Goal: Information Seeking & Learning: Check status

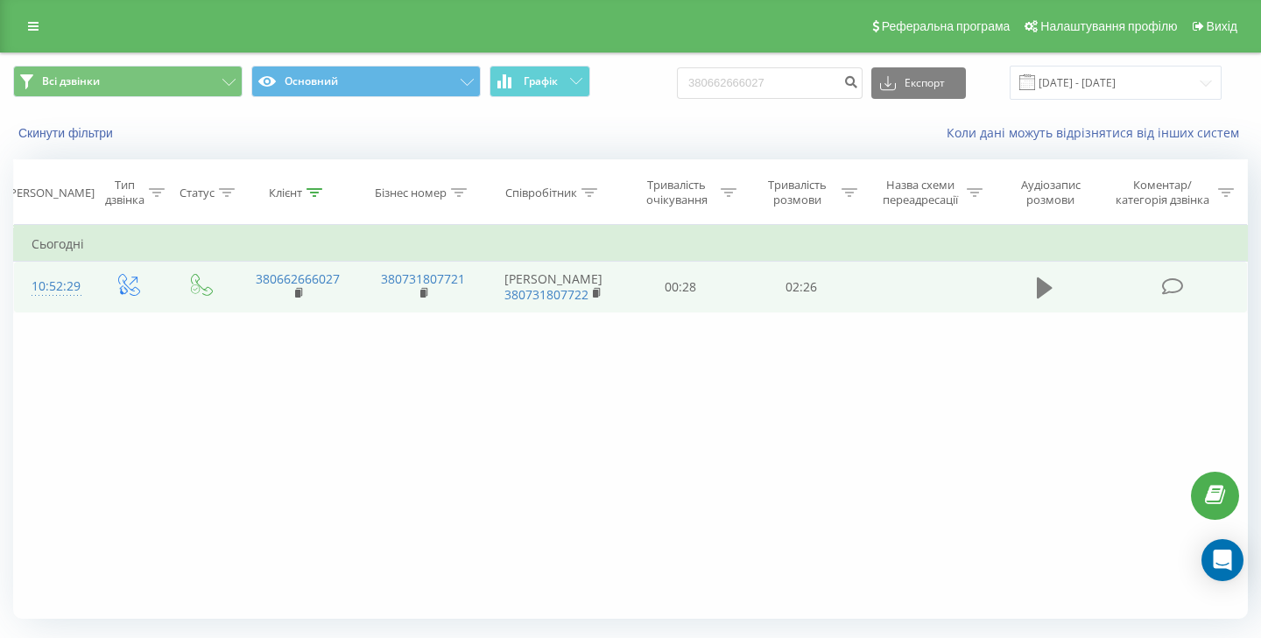
click at [1044, 285] on icon at bounding box center [1045, 288] width 16 height 21
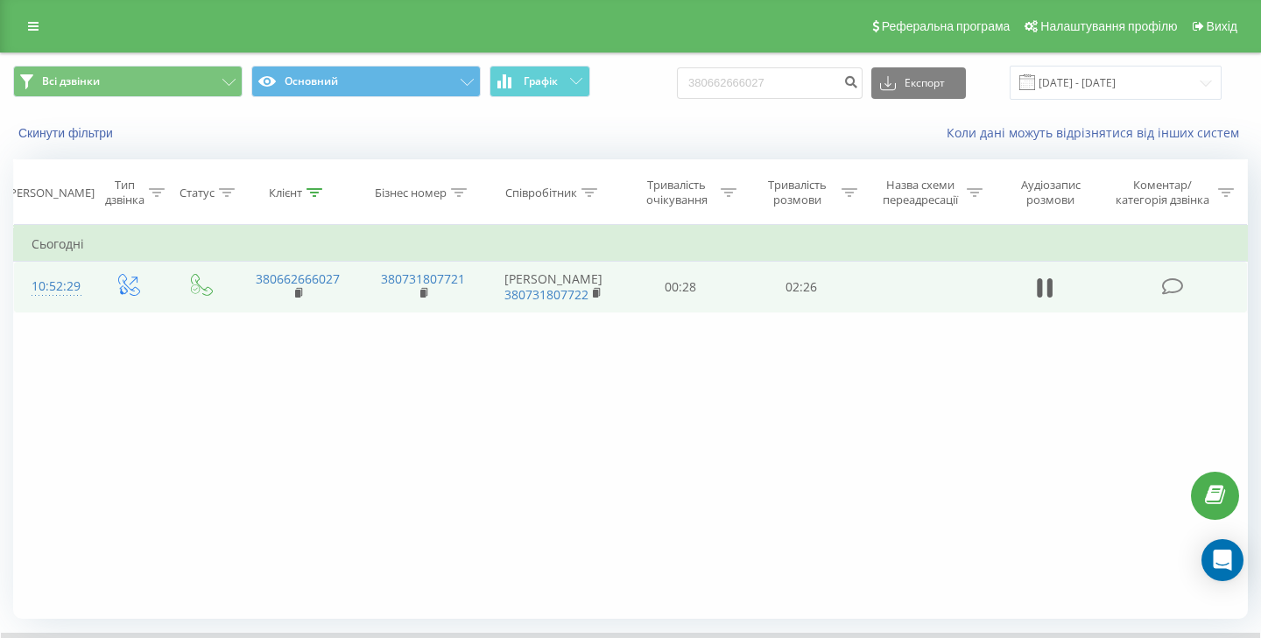
scroll to position [114, 0]
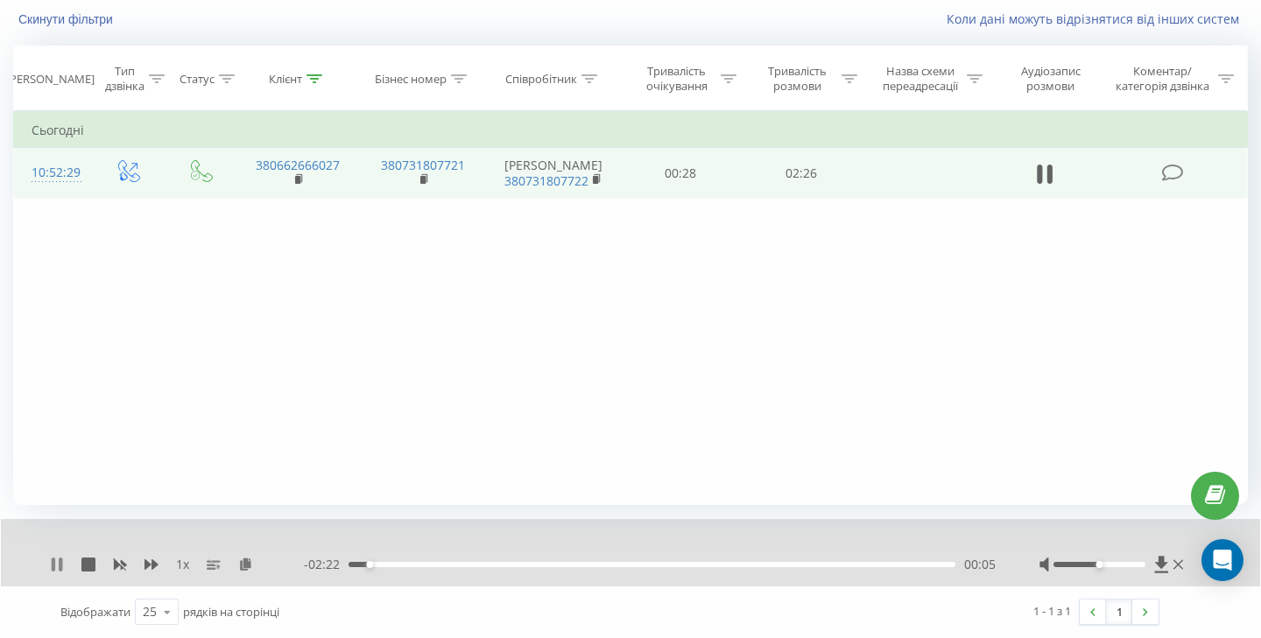
click at [57, 568] on icon at bounding box center [57, 565] width 14 height 14
click at [55, 565] on icon at bounding box center [57, 565] width 11 height 14
click at [58, 576] on div "1 x - 02:07 00:19 00:19" at bounding box center [630, 552] width 1259 height 67
click at [54, 565] on icon at bounding box center [54, 565] width 4 height 14
click at [58, 561] on icon at bounding box center [57, 565] width 14 height 14
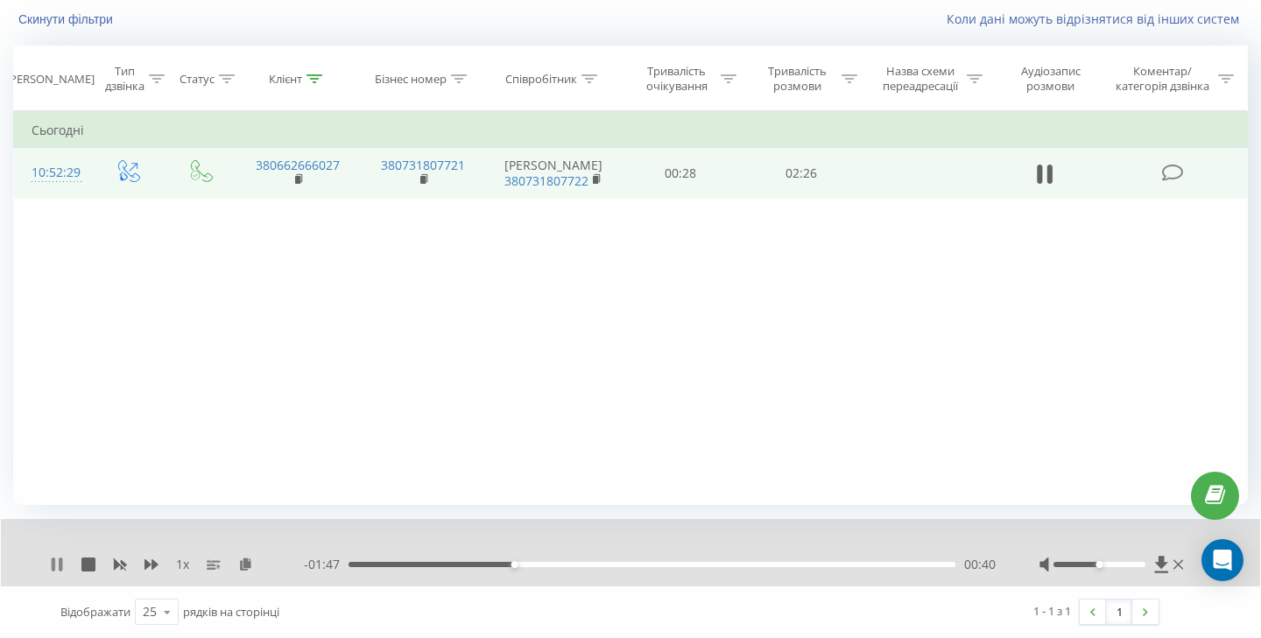
click at [56, 563] on icon at bounding box center [57, 565] width 14 height 14
click at [56, 563] on icon at bounding box center [57, 565] width 11 height 14
click at [56, 563] on icon at bounding box center [57, 565] width 14 height 14
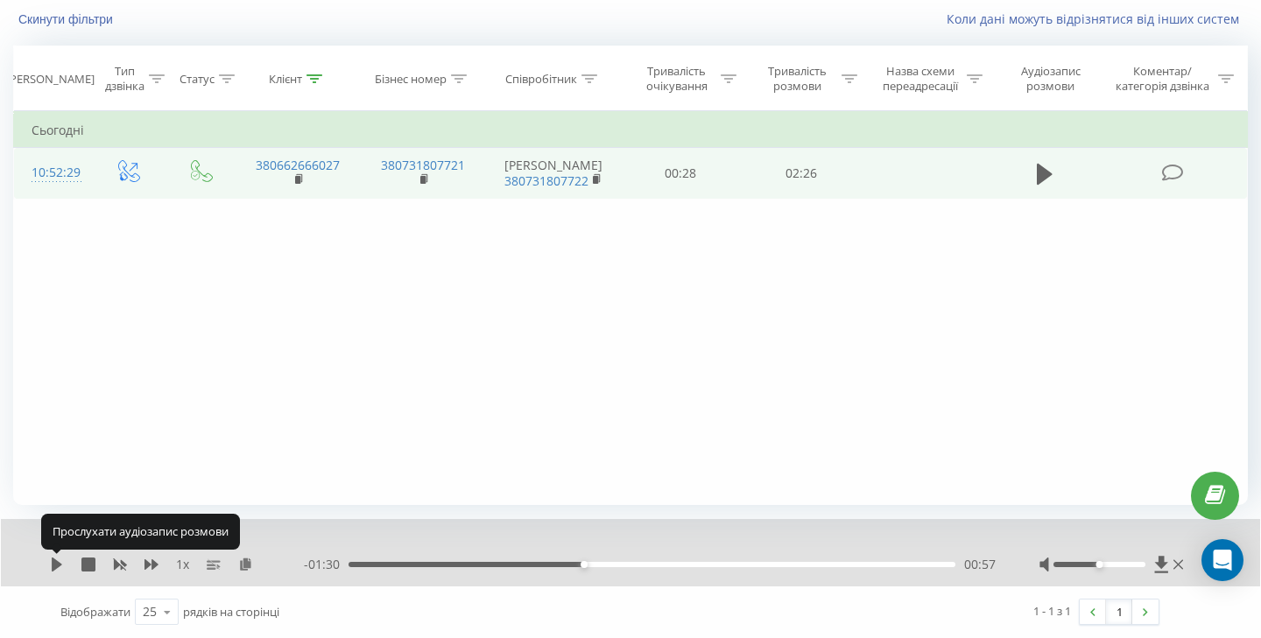
click at [56, 563] on icon at bounding box center [57, 565] width 11 height 14
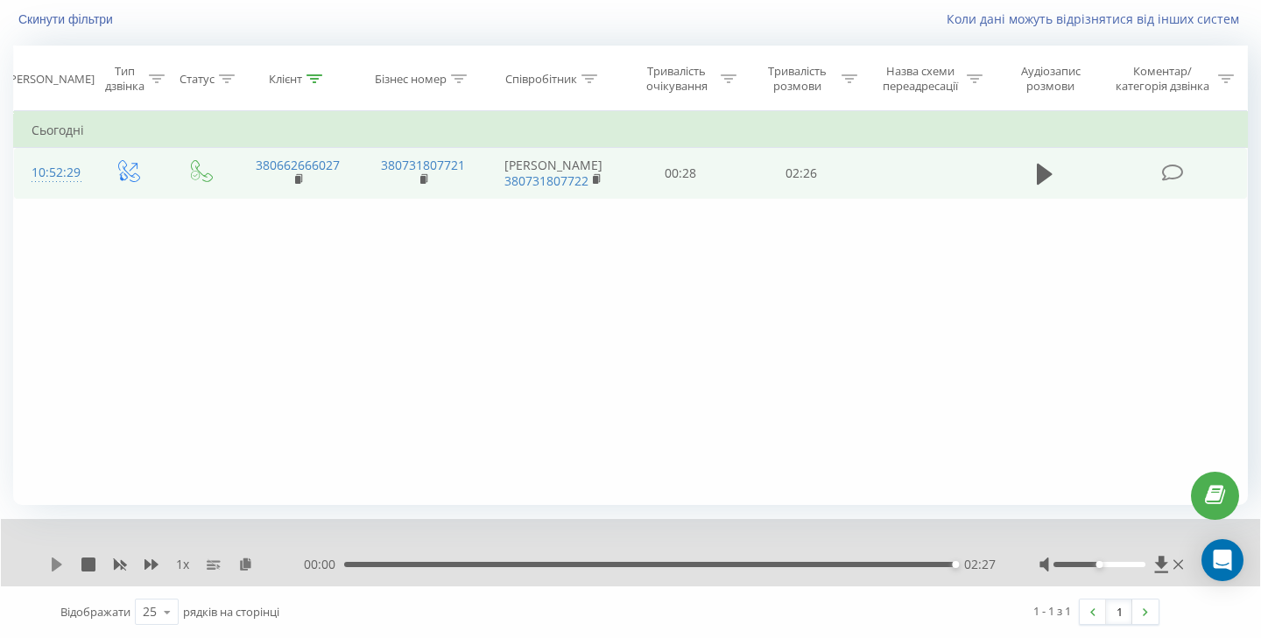
click at [57, 558] on icon at bounding box center [57, 565] width 14 height 14
drag, startPoint x: 369, startPoint y: 559, endPoint x: 353, endPoint y: 559, distance: 15.8
click at [353, 559] on div "00:00 02:27 02:27" at bounding box center [650, 565] width 692 height 18
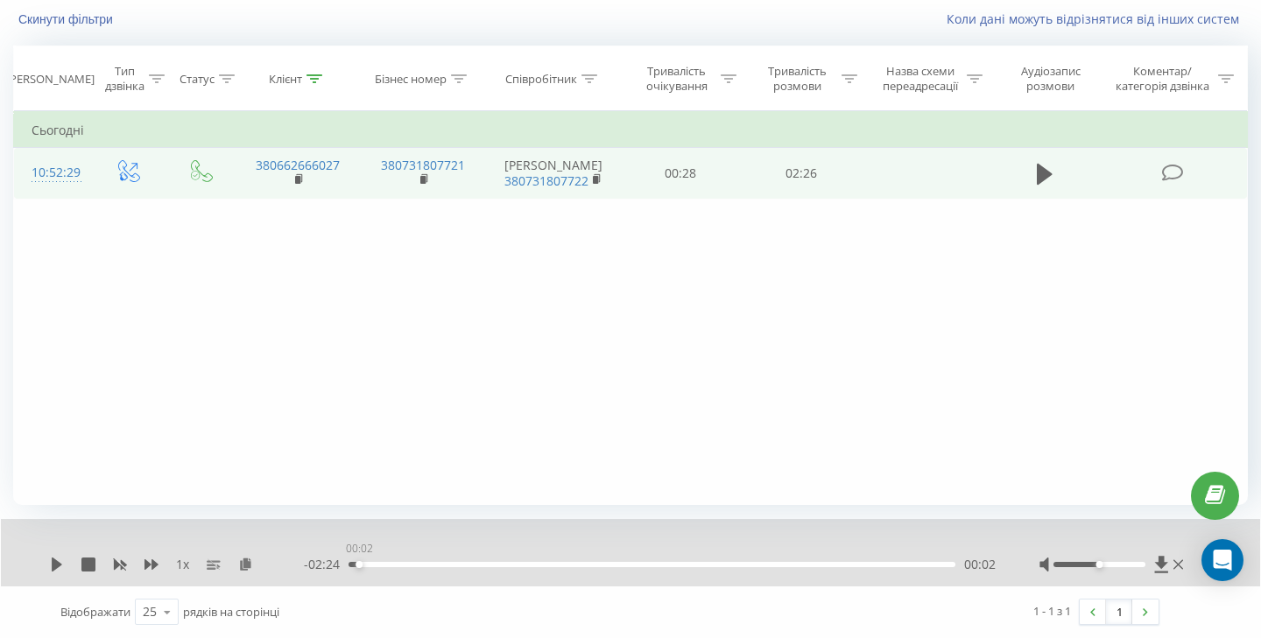
click at [355, 564] on div "00:02" at bounding box center [651, 564] width 607 height 5
click at [50, 564] on icon at bounding box center [57, 565] width 14 height 14
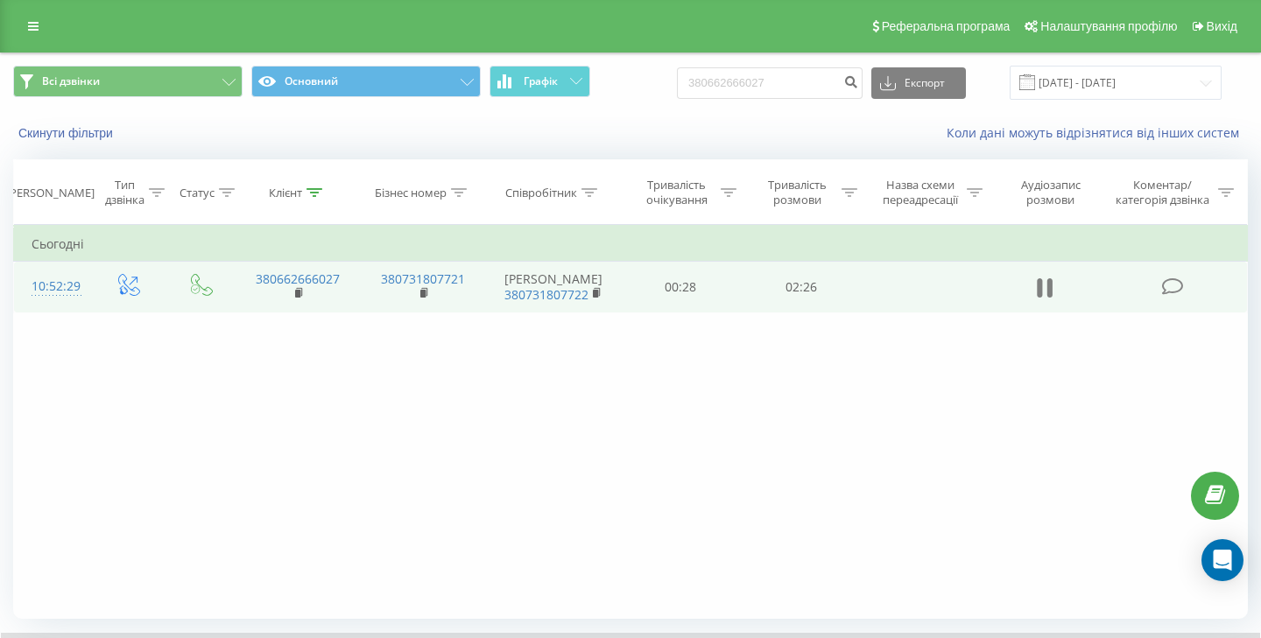
click at [1037, 280] on icon at bounding box center [1039, 287] width 5 height 19
click at [773, 79] on input "380662666027" at bounding box center [770, 83] width 186 height 32
paste input "988535036"
type input "380988535036"
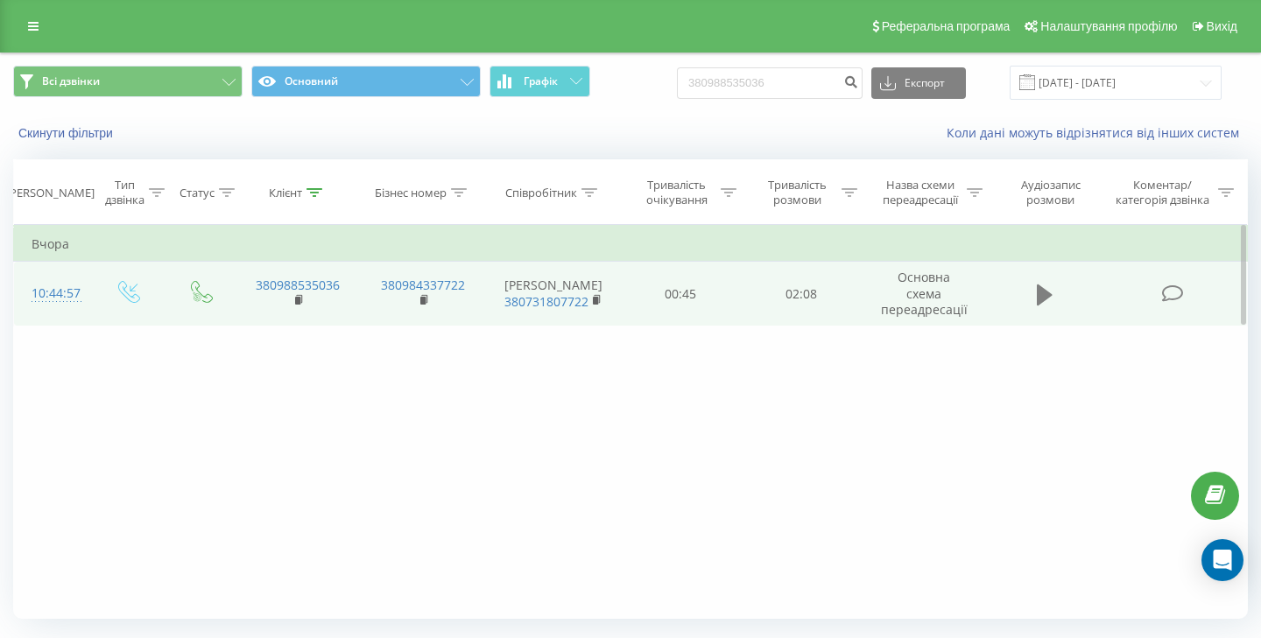
click at [1039, 286] on icon at bounding box center [1045, 294] width 16 height 21
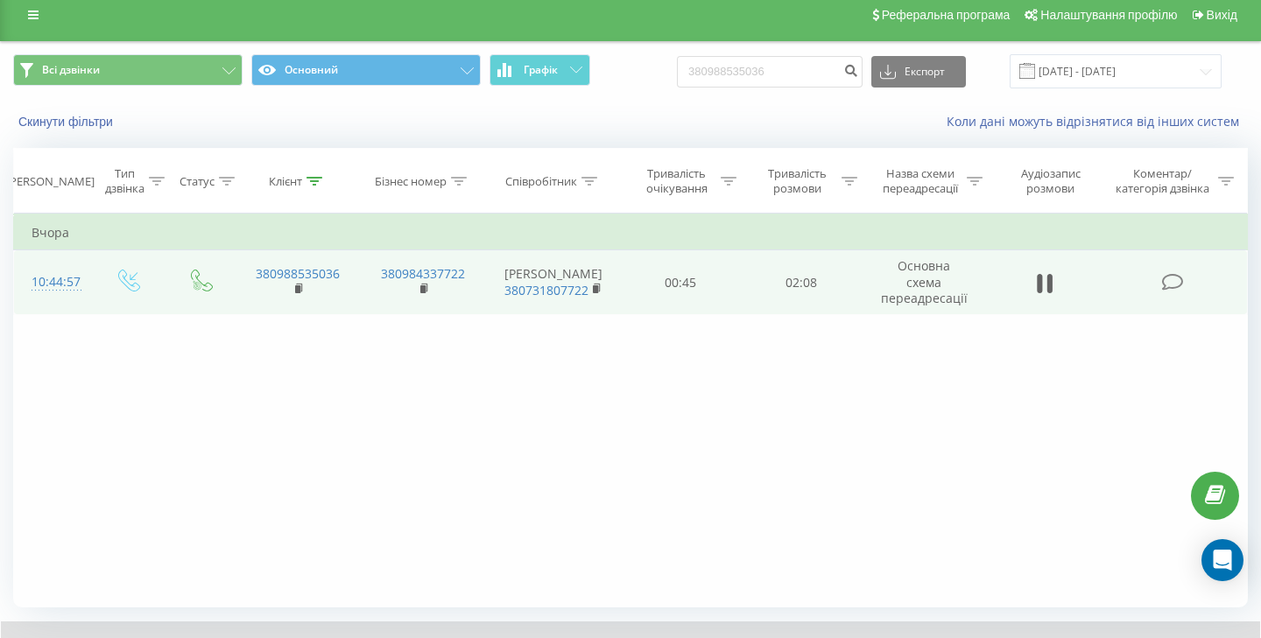
scroll to position [114, 0]
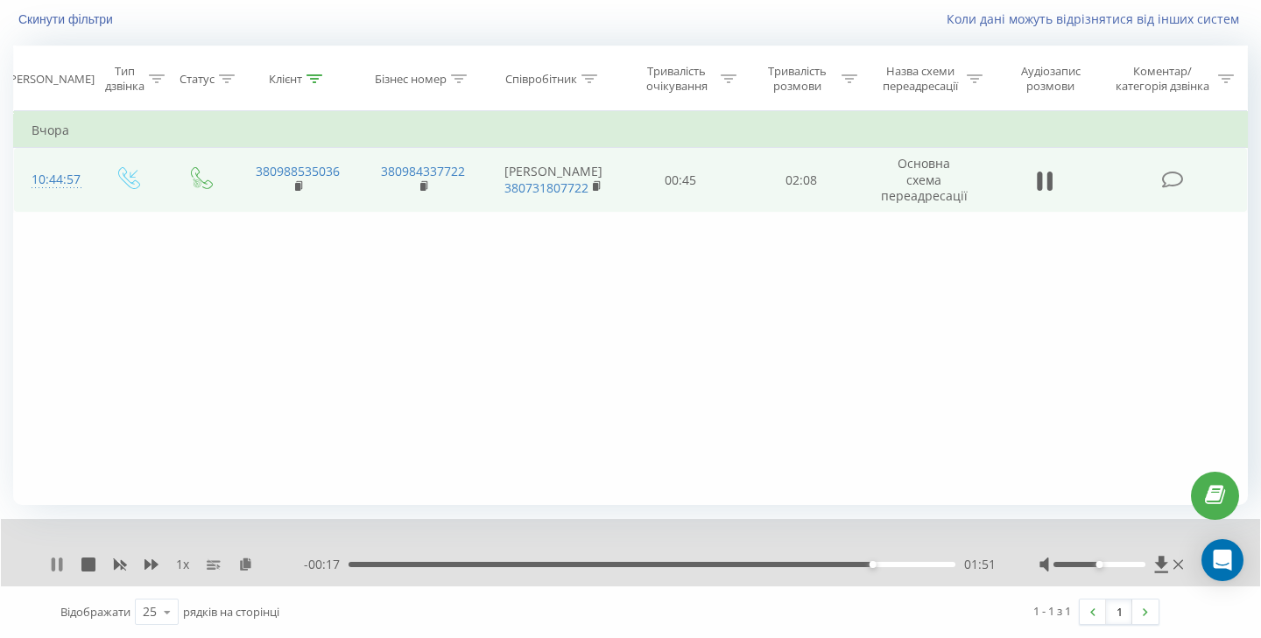
click at [50, 562] on icon at bounding box center [57, 565] width 14 height 14
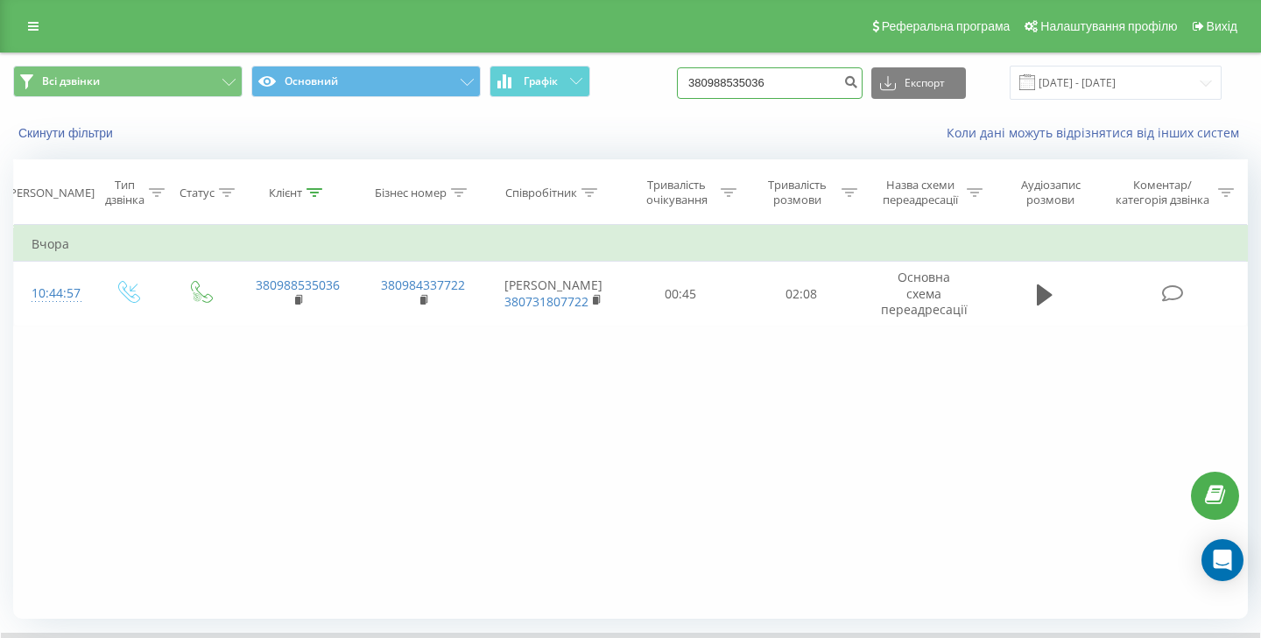
click at [784, 84] on input "380988535036" at bounding box center [770, 83] width 186 height 32
paste input "680544744"
type input "380680544744"
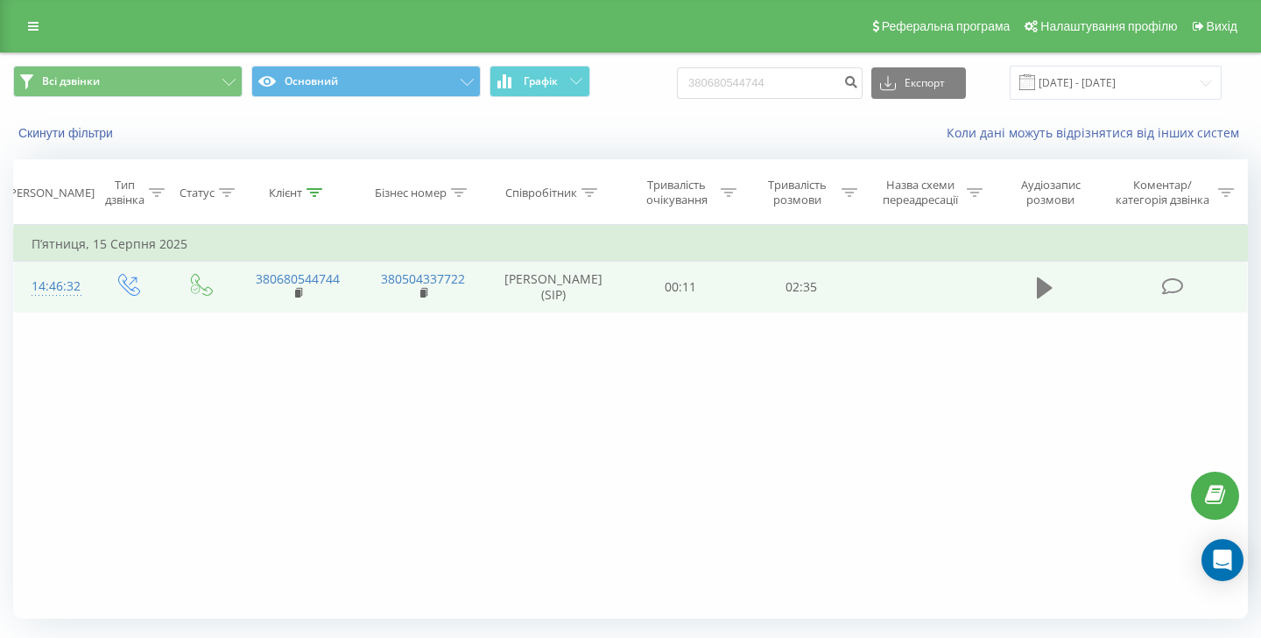
click at [1034, 289] on button at bounding box center [1044, 288] width 26 height 26
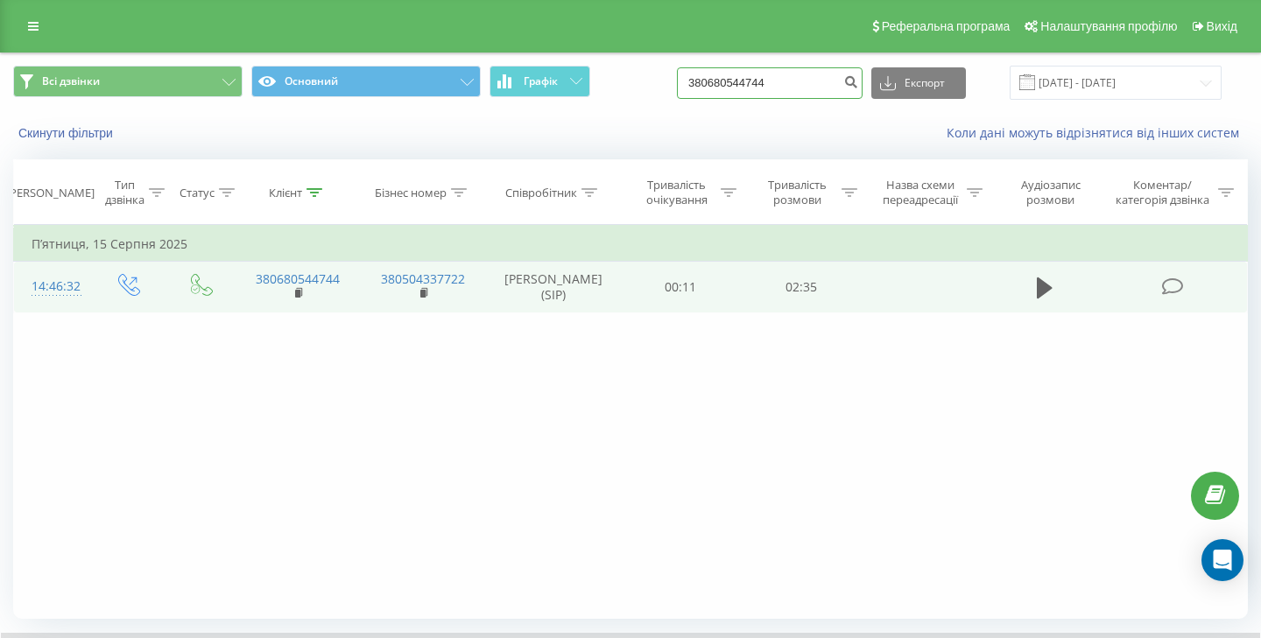
click at [757, 83] on input "380680544744" at bounding box center [770, 83] width 186 height 32
paste input "982100063"
type input "380982100063"
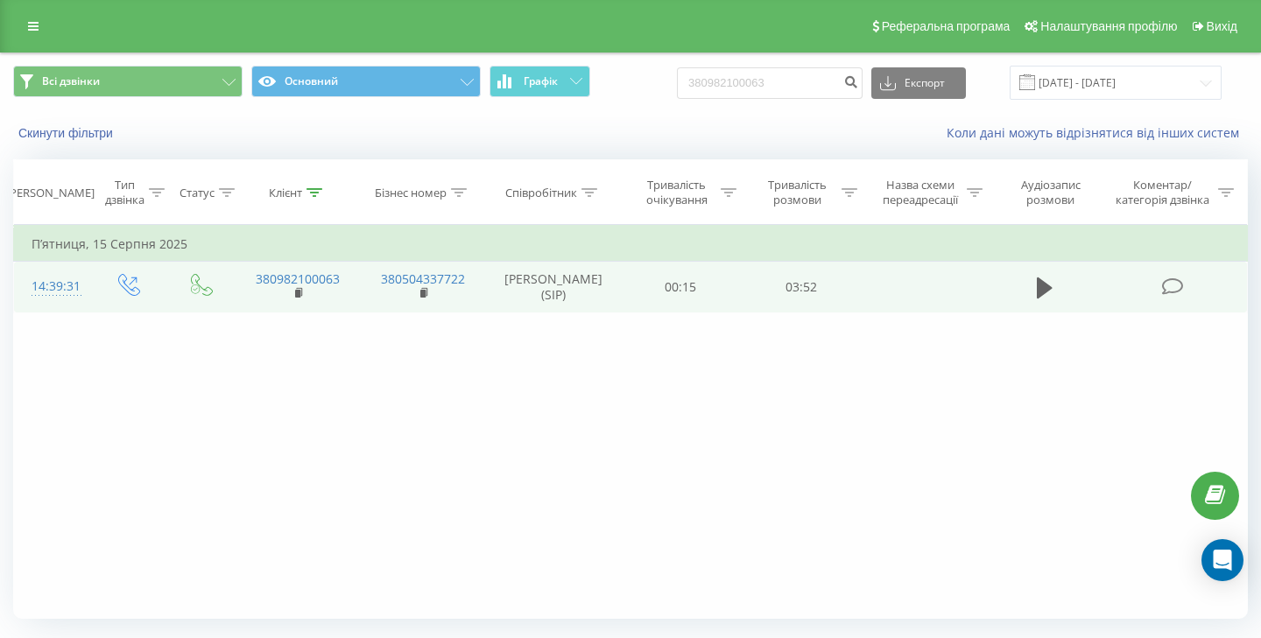
click at [1059, 293] on td at bounding box center [1045, 287] width 116 height 51
click at [1046, 292] on icon at bounding box center [1045, 288] width 16 height 25
